Goal: Check status: Check status

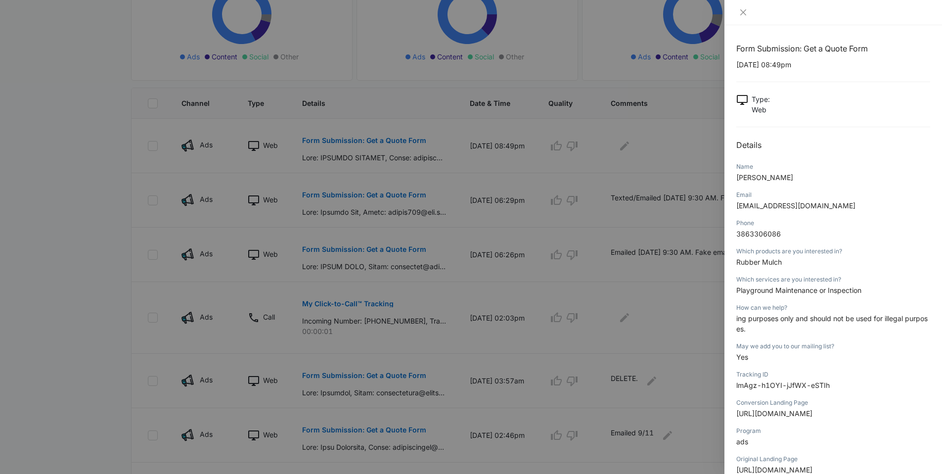
click at [33, 46] on div at bounding box center [471, 237] width 942 height 474
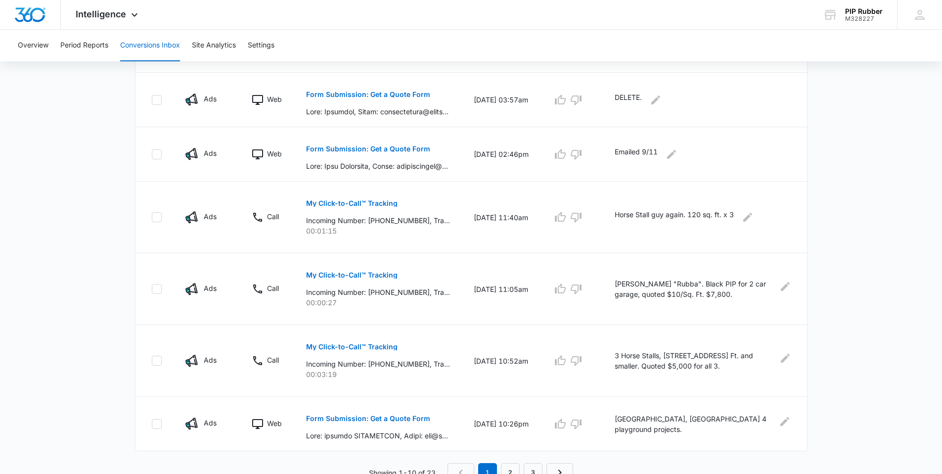
scroll to position [482, 0]
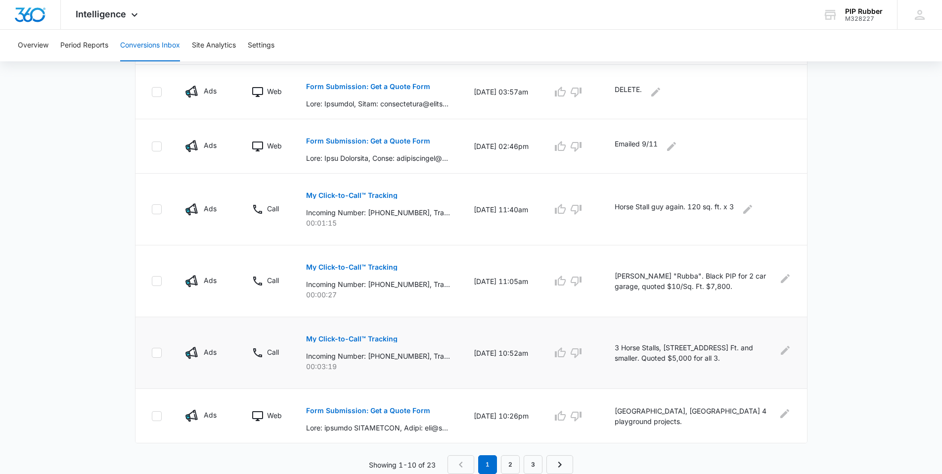
click at [364, 339] on p "My Click-to-Call™ Tracking" at bounding box center [352, 338] width 92 height 7
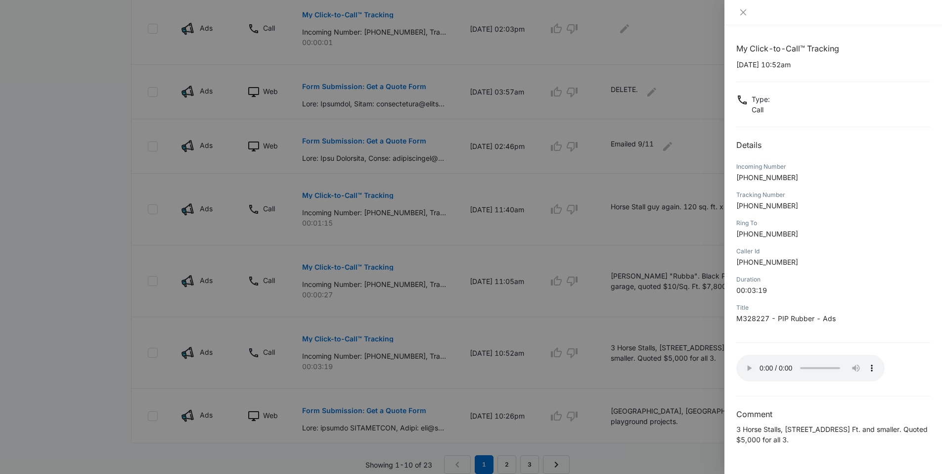
click at [245, 232] on div at bounding box center [471, 237] width 942 height 474
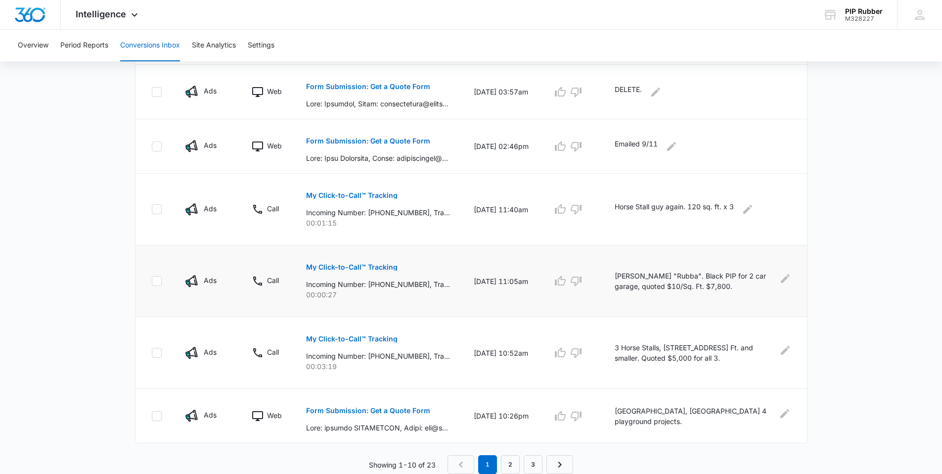
click at [351, 268] on p "My Click-to-Call™ Tracking" at bounding box center [352, 267] width 92 height 7
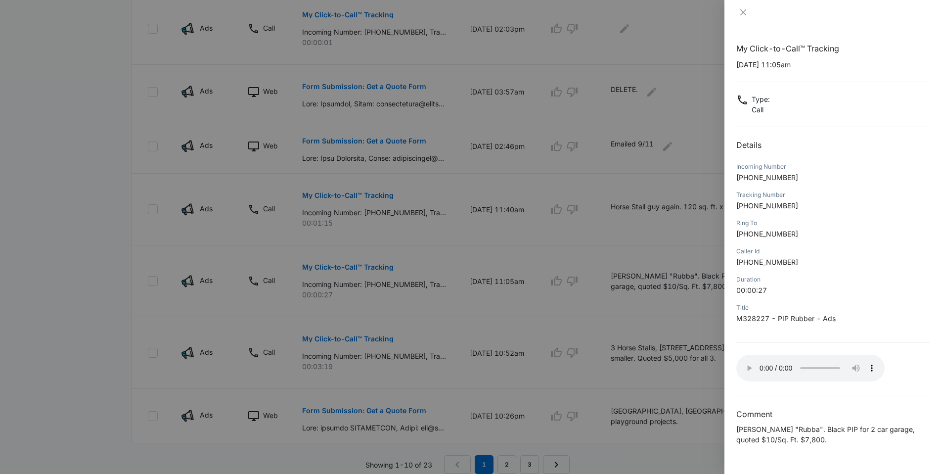
click at [422, 366] on div at bounding box center [471, 237] width 942 height 474
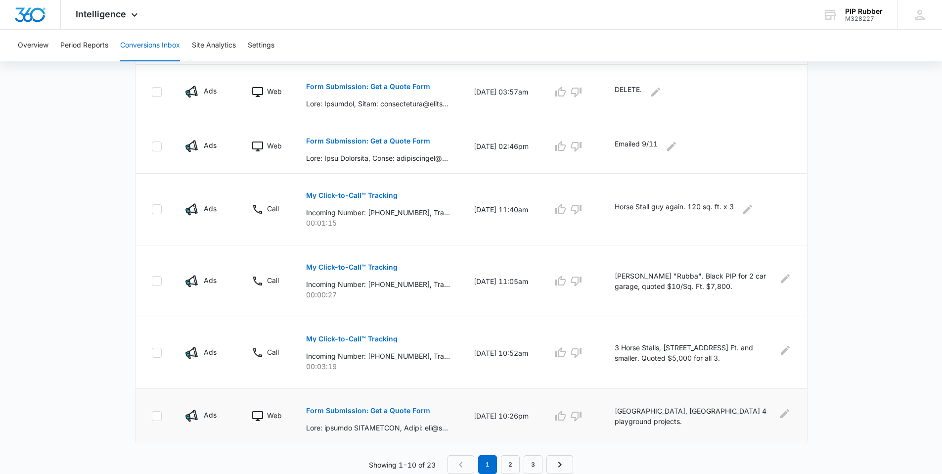
click at [388, 411] on p "Form Submission: Get a Quote Form" at bounding box center [368, 410] width 124 height 7
